Goal: Information Seeking & Learning: Learn about a topic

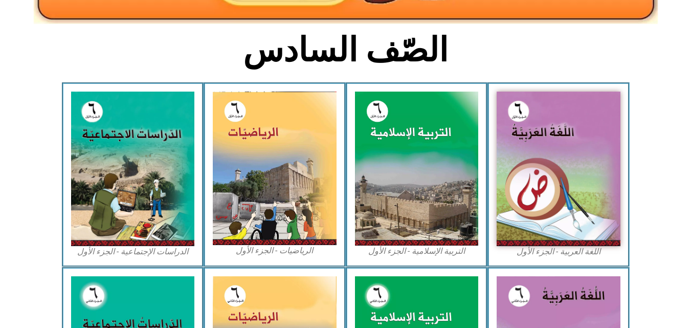
scroll to position [182, 0]
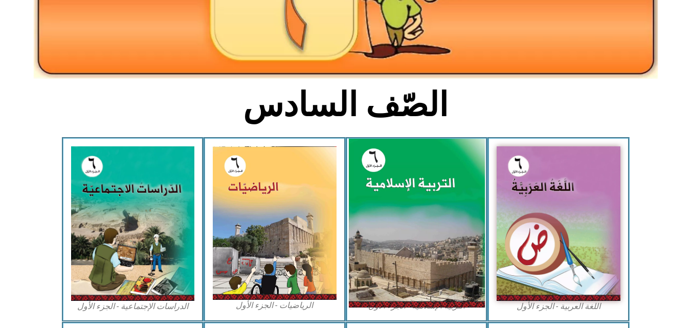
click at [388, 198] on img at bounding box center [416, 223] width 136 height 169
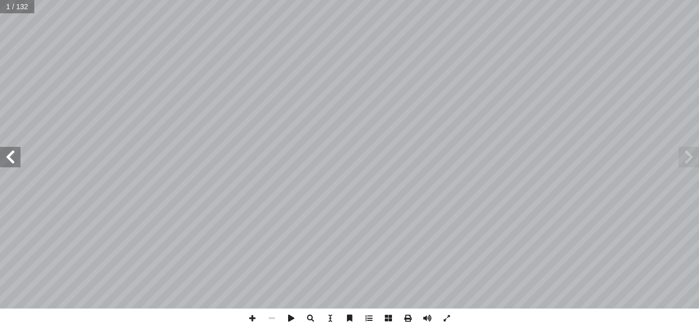
click at [15, 160] on span at bounding box center [10, 157] width 20 height 20
click at [14, 160] on span at bounding box center [10, 157] width 20 height 20
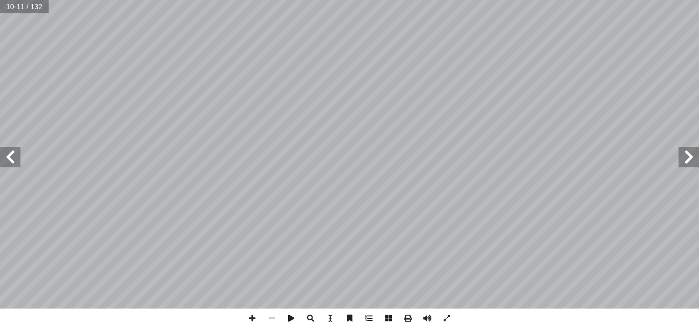
click at [14, 160] on span at bounding box center [10, 157] width 20 height 20
click at [257, 316] on span at bounding box center [252, 318] width 19 height 19
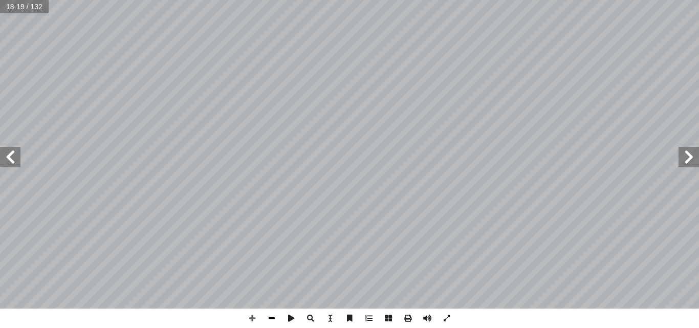
click at [271, 316] on span at bounding box center [271, 318] width 19 height 19
click at [253, 316] on span at bounding box center [252, 318] width 19 height 19
click at [353, 93] on html "الصفحة الرئيسية الصف الأول الصف الثاني الصف الثالث الصف الرابع الصف الخامس الصف…" at bounding box center [349, 46] width 699 height 93
click at [270, 320] on span at bounding box center [271, 318] width 19 height 19
click at [259, 324] on span at bounding box center [252, 318] width 19 height 19
